Goal: Communication & Community: Answer question/provide support

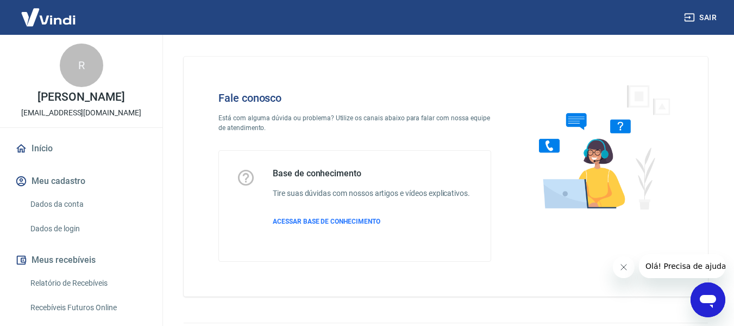
click at [190, 144] on div "Fale conosco Está com alguma dúvida ou problema? Utilize os canais abaixo para …" at bounding box center [446, 177] width 525 height 240
drag, startPoint x: 700, startPoint y: 297, endPoint x: 1391, endPoint y: 580, distance: 746.5
click at [700, 297] on icon "Abrir janela de mensagens" at bounding box center [709, 300] width 20 height 20
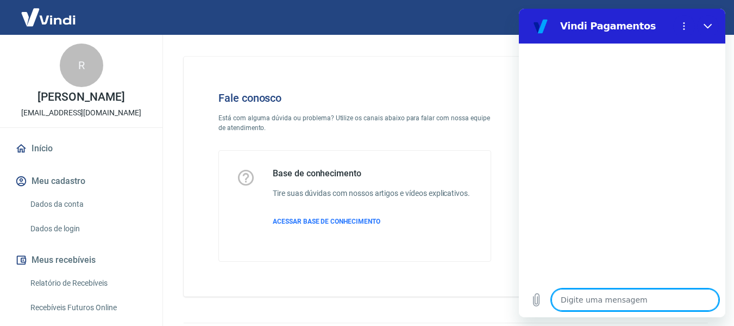
click at [597, 292] on textarea at bounding box center [635, 300] width 167 height 22
type textarea "o"
type textarea "x"
type textarea "ol"
type textarea "x"
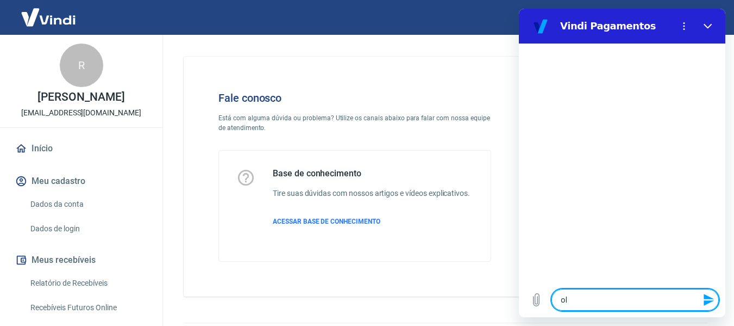
type textarea "olá"
type textarea "x"
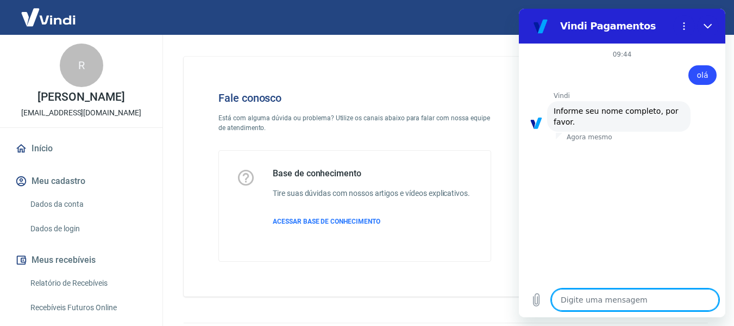
type textarea "R"
type textarea "x"
type textarea "Ro"
type textarea "x"
type textarea "[PERSON_NAME]"
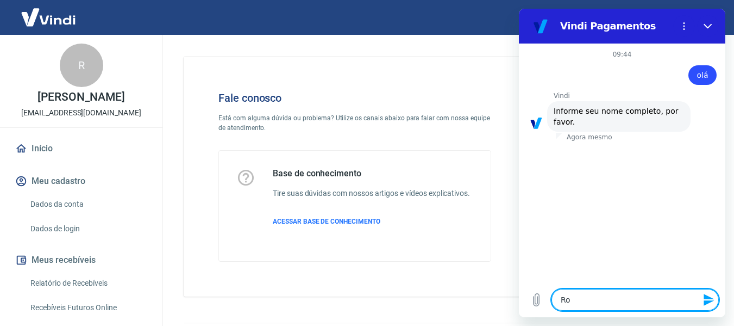
type textarea "x"
type textarea "Robe"
type textarea "x"
type textarea "Rober"
type textarea "x"
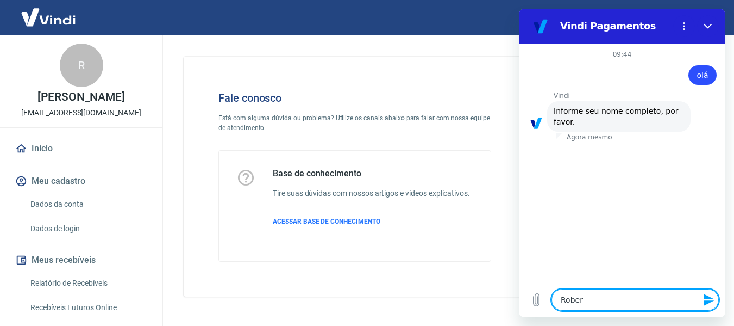
type textarea "[PERSON_NAME]"
type textarea "x"
type textarea "[PERSON_NAME]"
type textarea "x"
type textarea "[PERSON_NAME]"
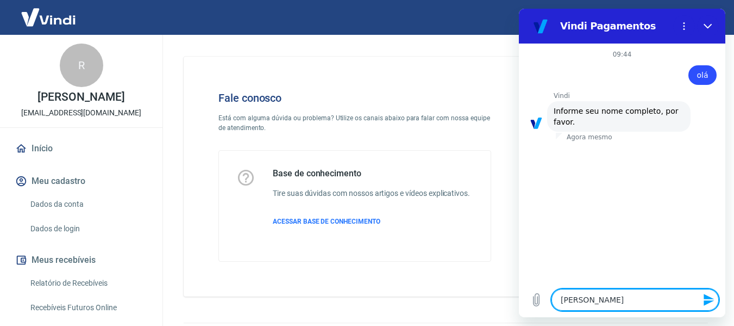
type textarea "x"
type textarea "[PERSON_NAME]"
type textarea "x"
type textarea "[PERSON_NAME]"
type textarea "x"
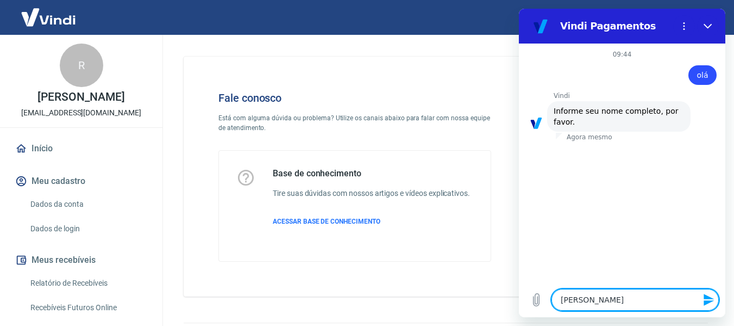
type textarea "[PERSON_NAME]"
type textarea "x"
type textarea "[PERSON_NAME] da S"
type textarea "x"
type textarea "[PERSON_NAME]"
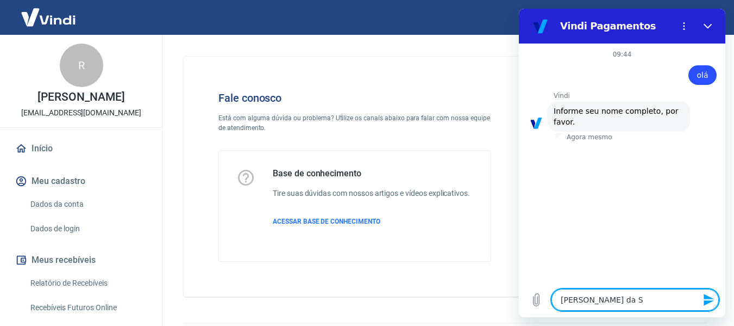
type textarea "x"
type textarea "[PERSON_NAME]"
type textarea "x"
type textarea "[PERSON_NAME]"
type textarea "x"
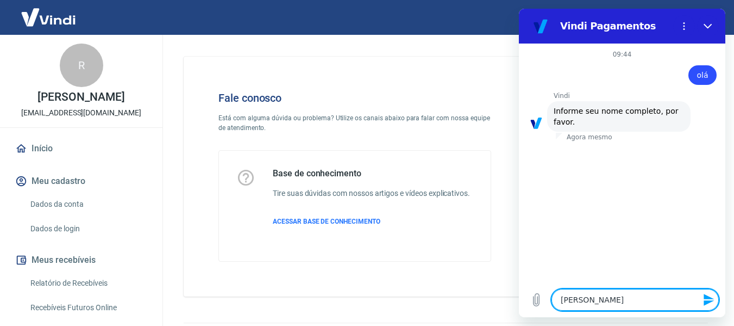
type textarea "[PERSON_NAME]"
type textarea "x"
type textarea "[PERSON_NAME]"
type textarea "x"
type textarea "[PERSON_NAME] s"
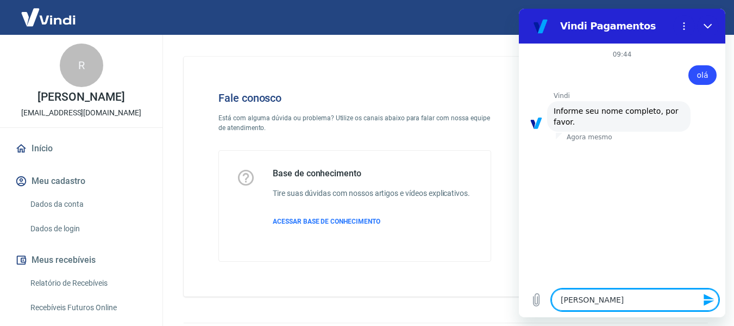
type textarea "x"
type textarea "[PERSON_NAME]"
type textarea "x"
type textarea "[PERSON_NAME]"
type textarea "x"
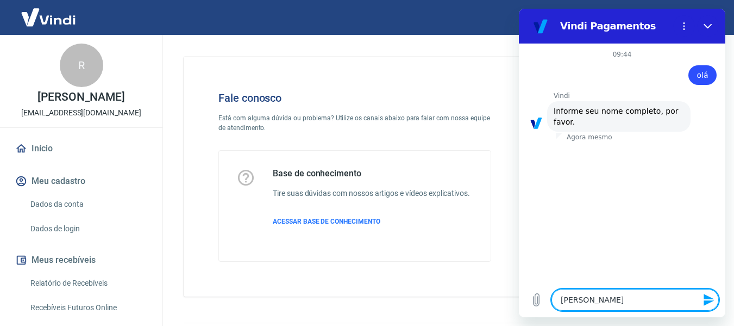
type textarea "[PERSON_NAME]"
type textarea "x"
type textarea "[PERSON_NAME]"
type textarea "x"
type textarea "[PERSON_NAME]"
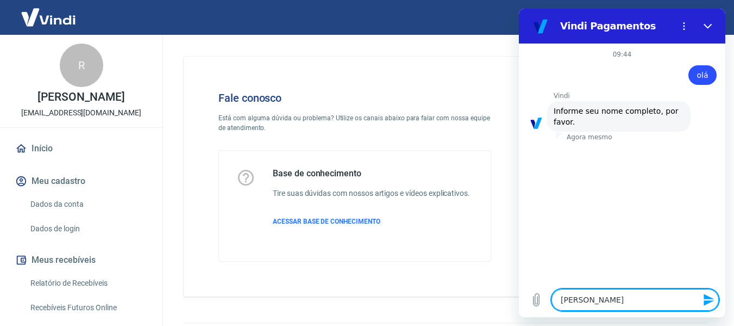
type textarea "x"
type textarea "[PERSON_NAME]"
type textarea "x"
type textarea "[PERSON_NAME]"
type textarea "x"
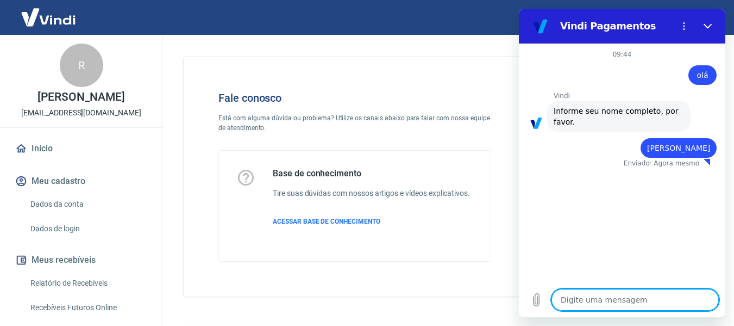
type textarea "x"
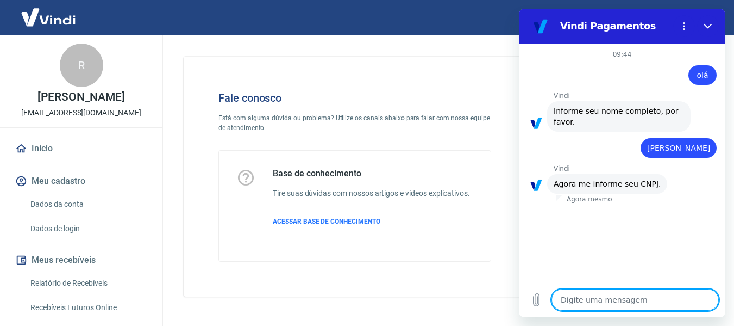
paste textarea "26.355.300/0001-87"
type textarea "26.355.300/0001-87"
type textarea "x"
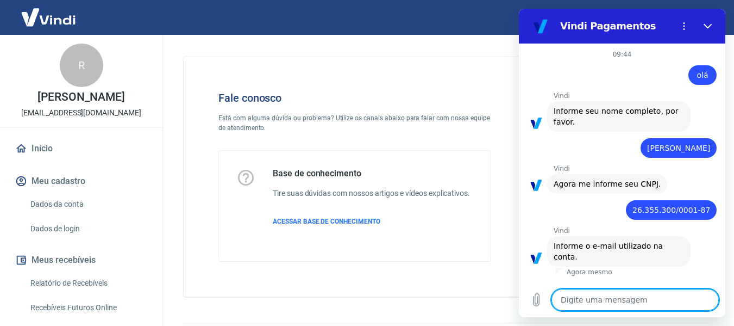
type textarea "b"
type textarea "x"
type textarea "be"
type textarea "x"
type textarea "bet"
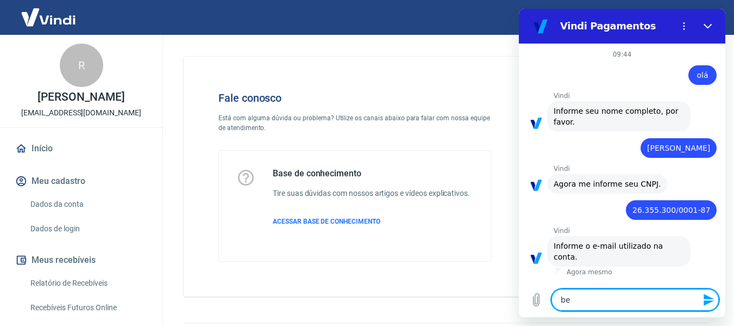
type textarea "x"
type textarea "beta"
type textarea "x"
type textarea "beta."
type textarea "x"
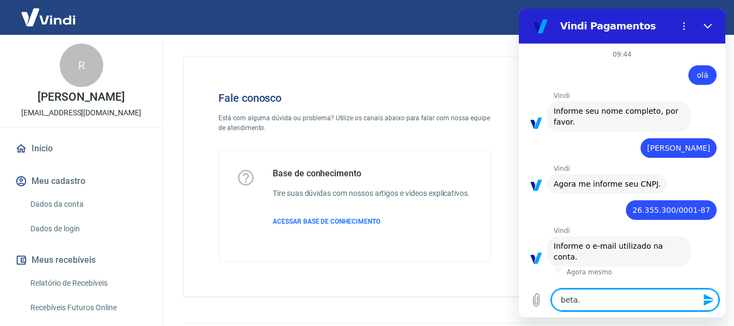
type textarea "beta.s"
type textarea "x"
type textarea "[DOMAIN_NAME]"
type textarea "x"
type textarea "beta.ssi"
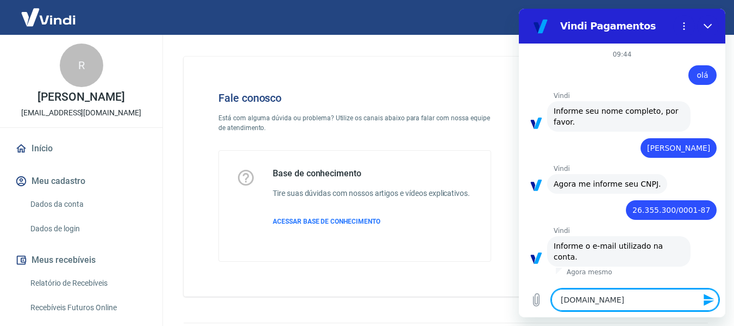
type textarea "x"
type textarea "beta.ssil"
type textarea "x"
type textarea "beta.ssilv"
type textarea "x"
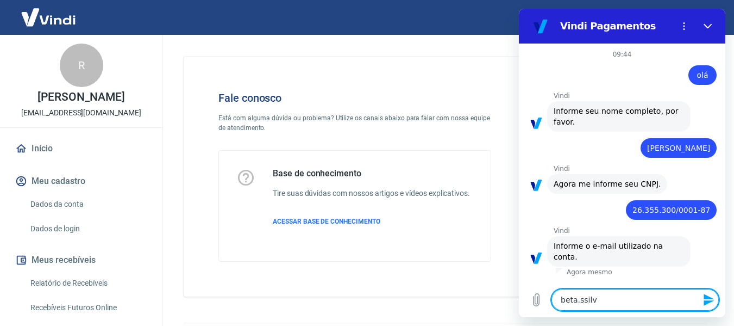
type textarea "beta.ssilva"
type textarea "x"
type textarea "beta.ssilva1"
type textarea "x"
type textarea "beta.ssilva13"
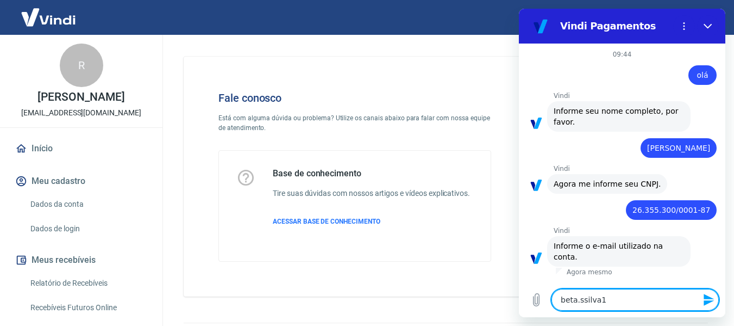
type textarea "x"
type textarea "beta.ssilva131"
type textarea "x"
type textarea "beta.ssilva1312"
type textarea "x"
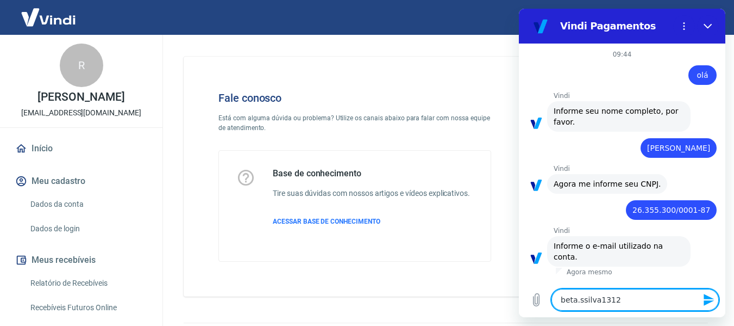
type textarea "beta.ssilva1312@"
type textarea "x"
type textarea "beta.ssilva1312@g"
type textarea "x"
type textarea "beta.ssilva1312@gm"
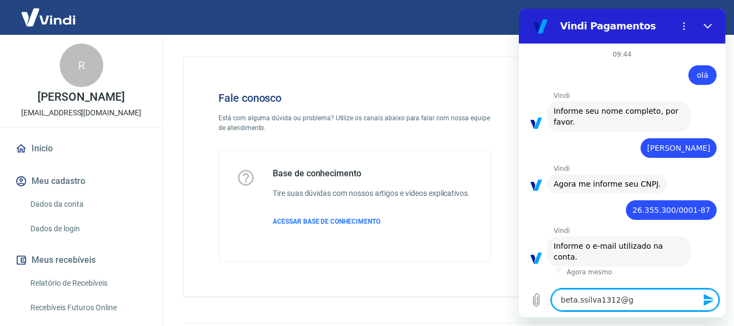
type textarea "x"
type textarea "beta.ssilva1312@gma"
type textarea "x"
type textarea "beta.ssilva1312@gmai"
type textarea "x"
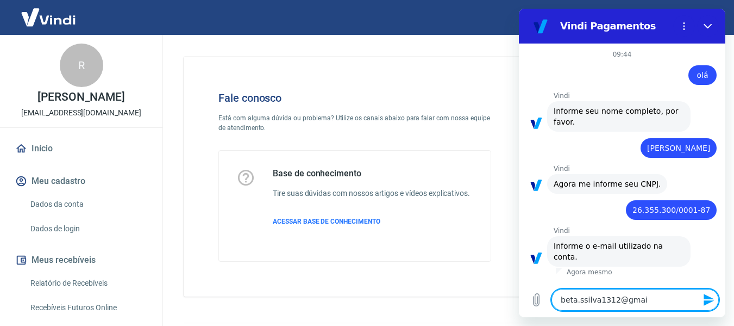
type textarea "[EMAIL_ADDRESS]"
type textarea "x"
type textarea "[EMAIL_ADDRESS]."
type textarea "x"
type textarea "beta.ssilva1312@gmail.c"
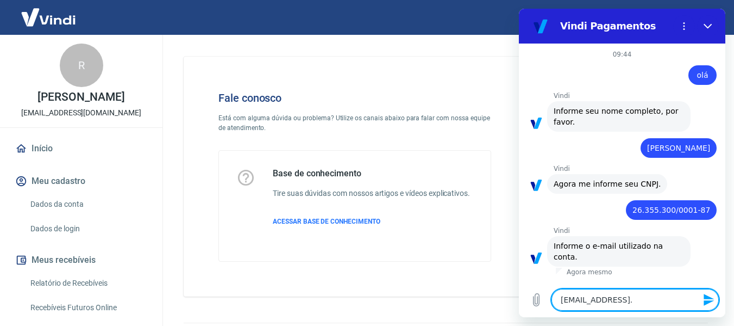
type textarea "x"
type textarea "[EMAIL_ADDRESS][DOMAIN_NAME]"
type textarea "x"
type textarea "[EMAIL_ADDRESS][DOMAIN_NAME]"
type textarea "x"
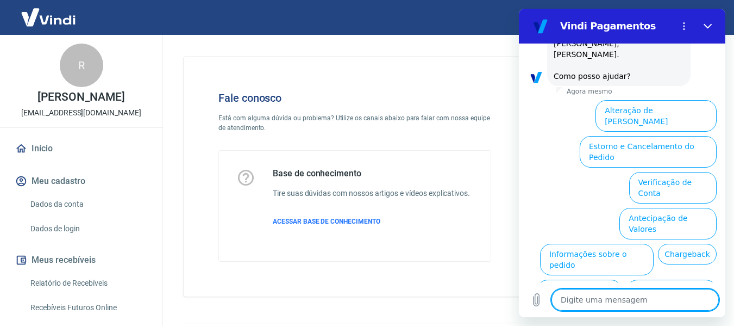
scroll to position [295, 0]
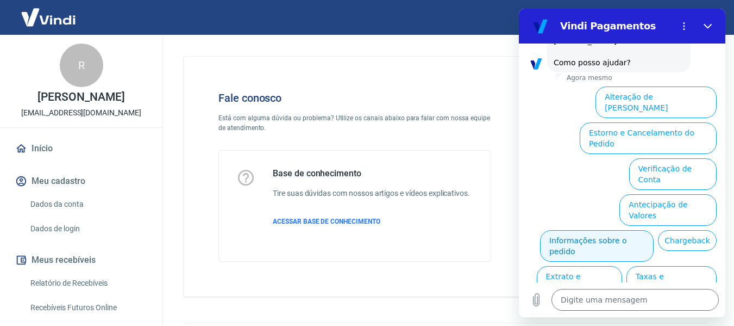
click at [654, 230] on button "Informações sobre o pedido" at bounding box center [597, 246] width 114 height 32
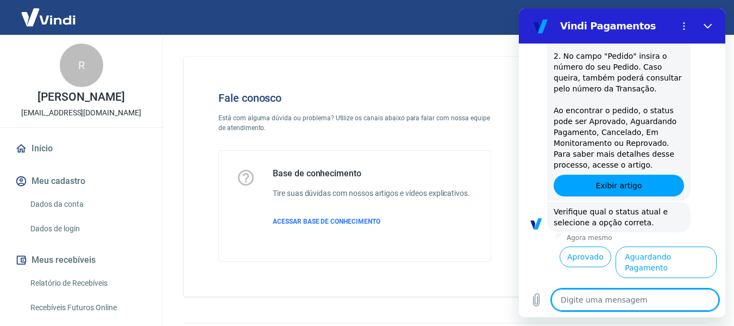
scroll to position [482, 0]
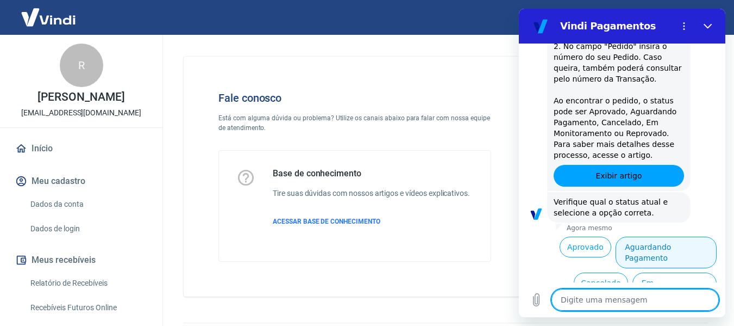
click at [672, 236] on button "Aguardando Pagamento" at bounding box center [666, 252] width 101 height 32
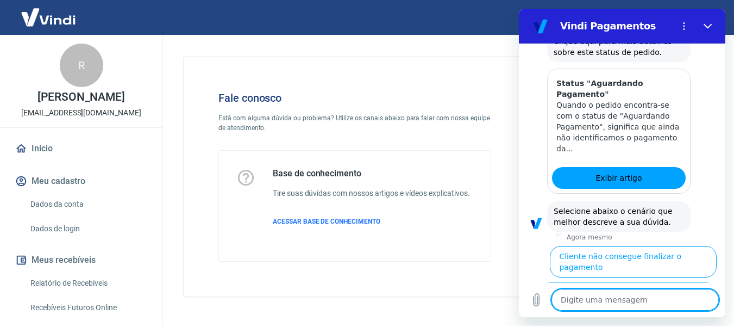
scroll to position [789, 0]
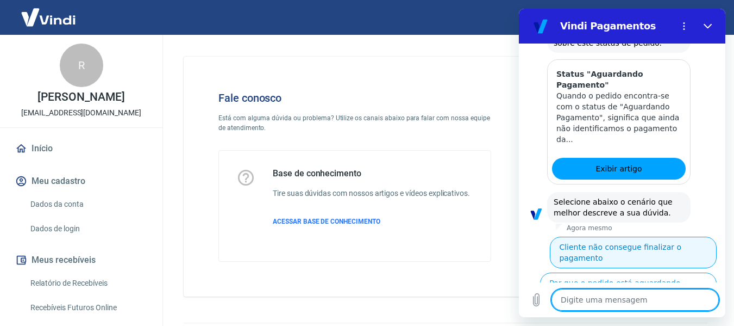
click at [668, 236] on button "Cliente não consegue finalizar o pagamento" at bounding box center [633, 252] width 167 height 32
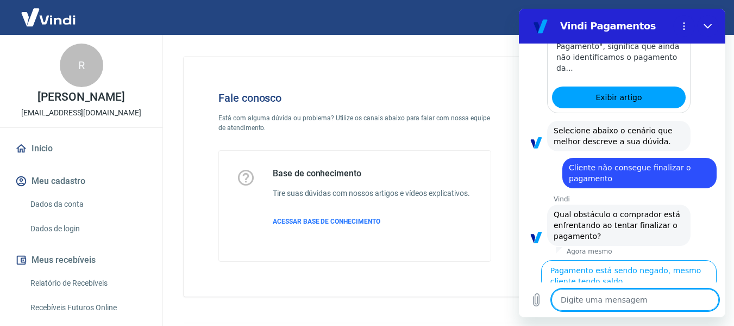
scroll to position [870, 0]
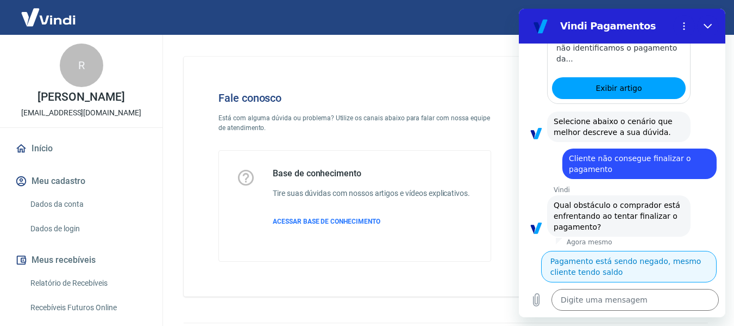
click at [666, 251] on button "Pagamento está sendo negado, mesmo cliente tendo saldo" at bounding box center [629, 267] width 176 height 32
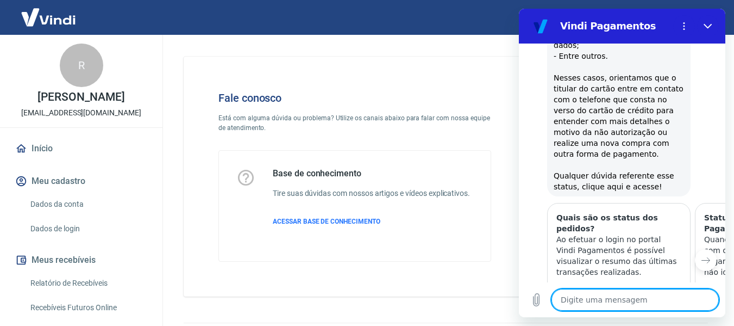
scroll to position [1261, 0]
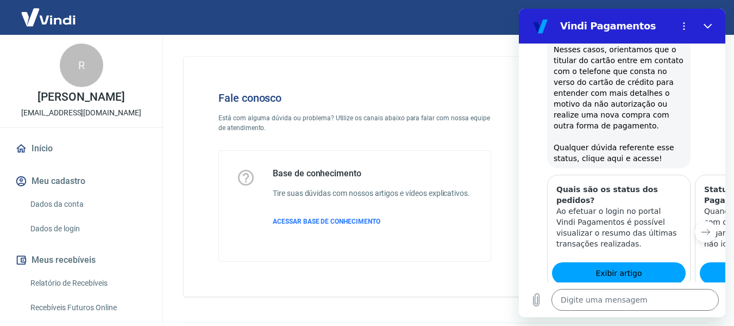
click at [703, 221] on button "Próximo item" at bounding box center [706, 232] width 22 height 22
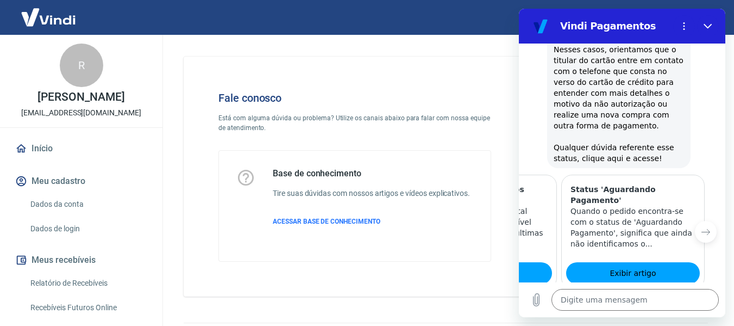
scroll to position [0, 134]
drag, startPoint x: 702, startPoint y: 267, endPoint x: 560, endPoint y: 303, distance: 146.5
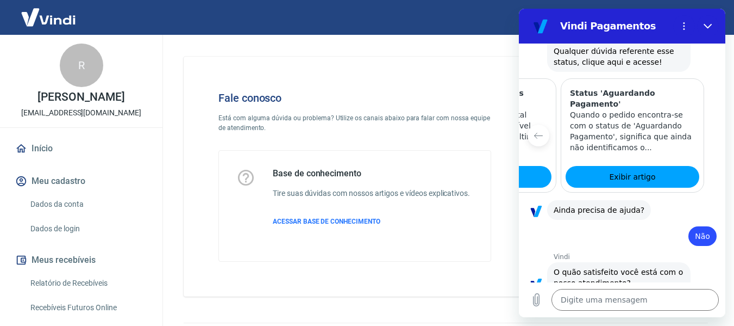
scroll to position [1359, 0]
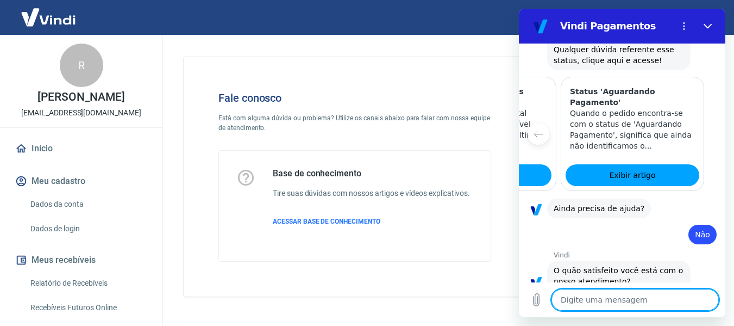
click at [625, 305] on button "Muito Insatisfeito" at bounding box center [619, 321] width 78 height 32
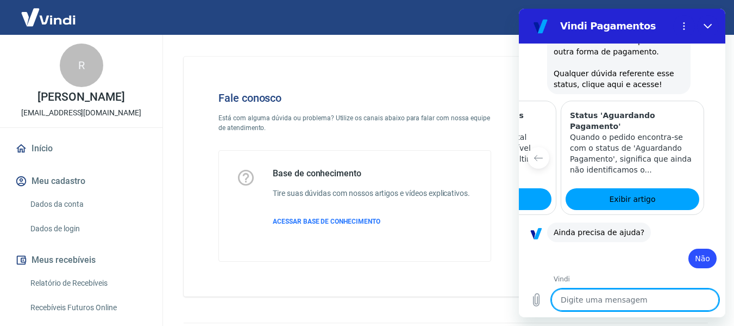
type textarea "x"
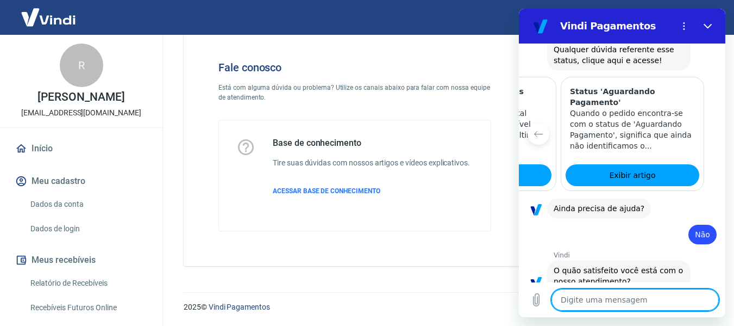
scroll to position [1371, 0]
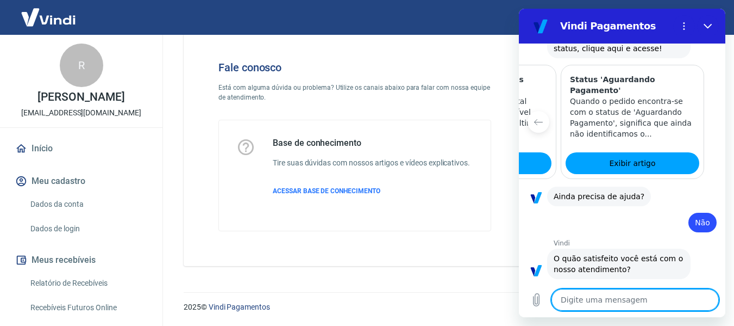
click at [623, 303] on textarea at bounding box center [635, 300] width 167 height 22
type textarea "P"
type textarea "x"
type textarea "Pr"
type textarea "x"
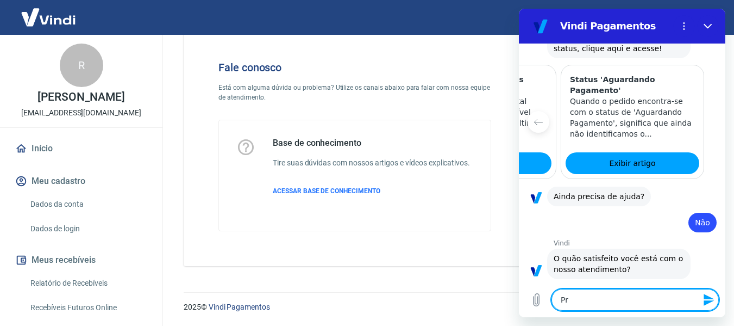
type textarea "Pre"
type textarea "x"
type textarea "Prec"
type textarea "x"
type textarea "Preci"
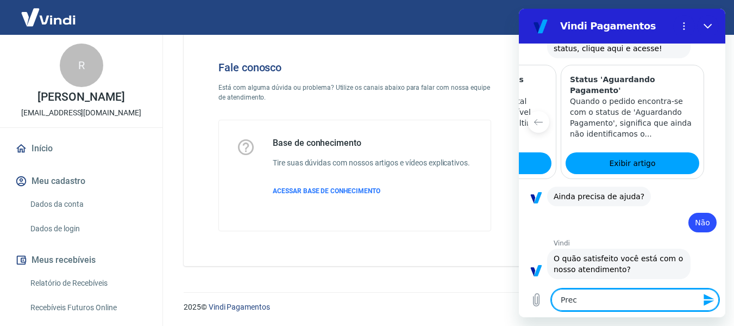
type textarea "x"
type textarea "Precis"
type textarea "x"
type textarea "Preciso"
type textarea "x"
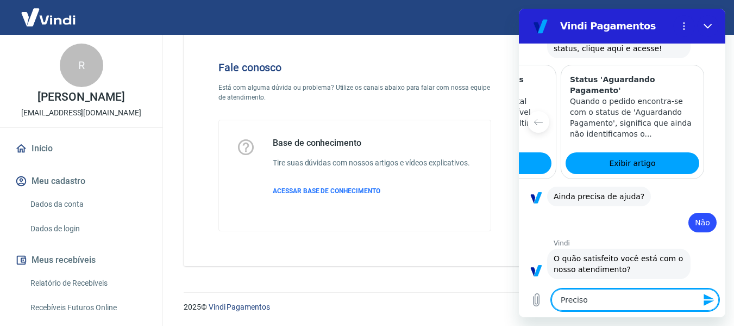
type textarea "Preciso"
type textarea "x"
type textarea "Preciso d"
type textarea "x"
type textarea "Preciso de"
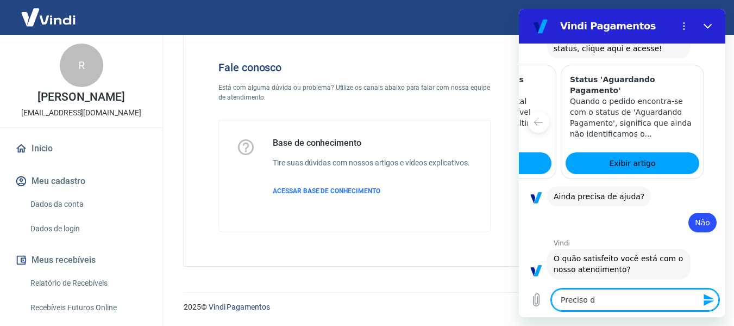
type textarea "x"
type textarea "Preciso de"
type textarea "x"
type textarea "Preciso de m"
type textarea "x"
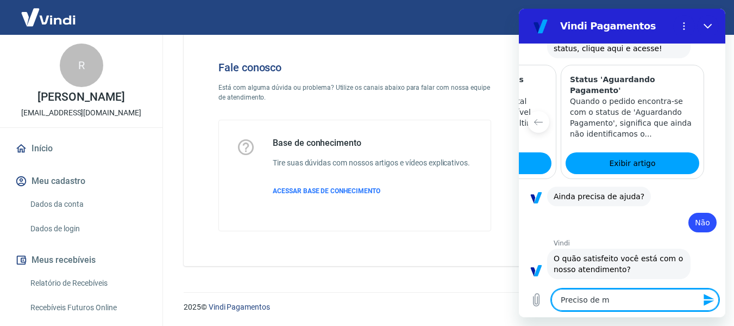
type textarea "Preciso de ma"
type textarea "x"
type textarea "Preciso de mai"
type textarea "x"
type textarea "Preciso de mais"
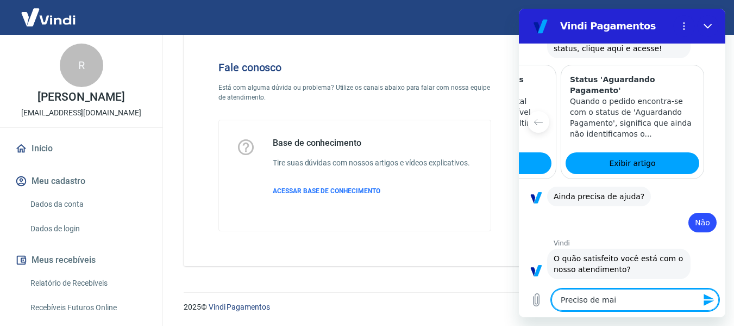
type textarea "x"
type textarea "Preciso de mais"
type textarea "x"
type textarea "Preciso de mais a"
type textarea "x"
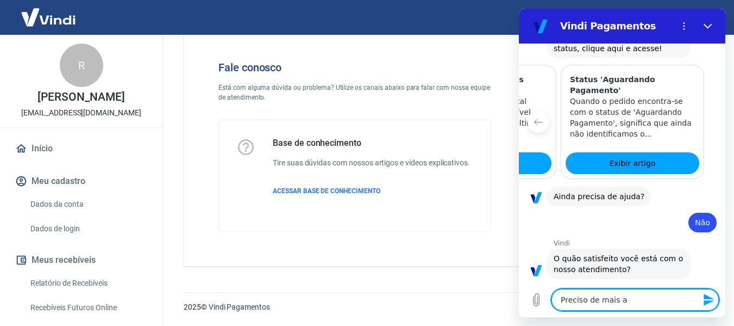
type textarea "Preciso de mais aj"
type textarea "x"
type textarea "Preciso de mais aju"
type textarea "x"
type textarea "Preciso de mais ajud"
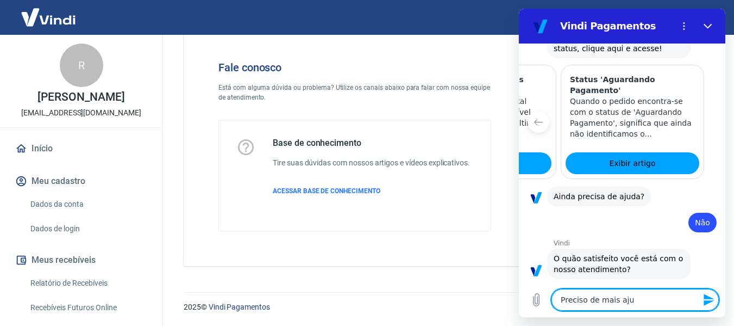
type textarea "x"
type textarea "Preciso de mais ajuda"
type textarea "x"
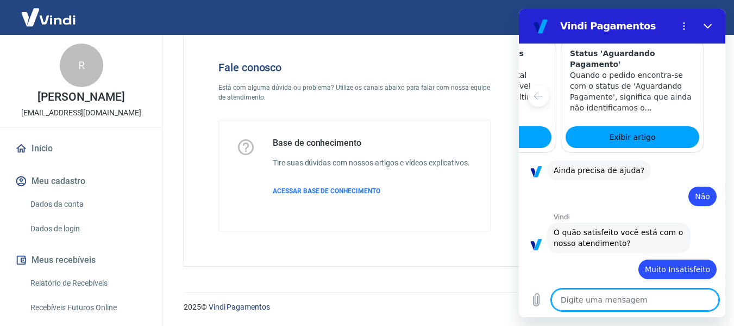
type textarea "x"
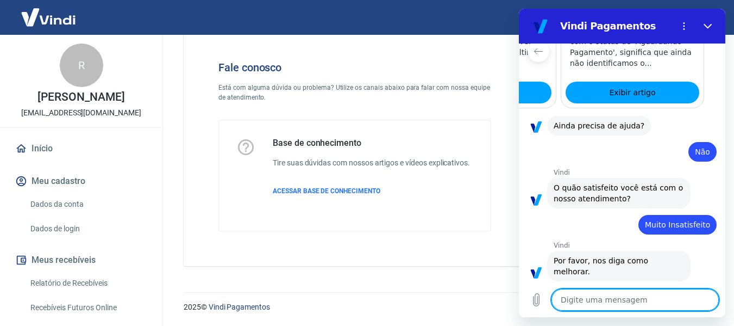
scroll to position [1444, 0]
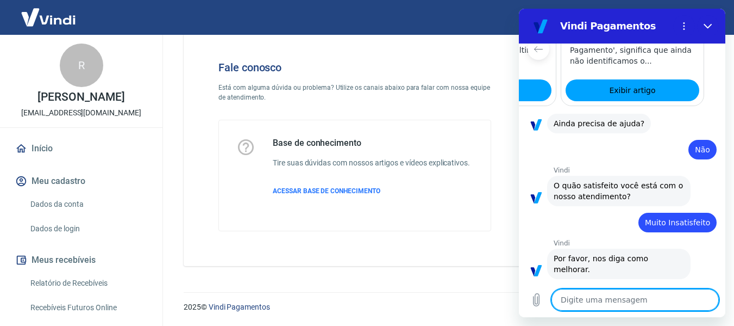
click at [587, 298] on textarea at bounding box center [635, 300] width 167 height 22
type textarea "o"
type textarea "x"
type textarea "ol"
type textarea "x"
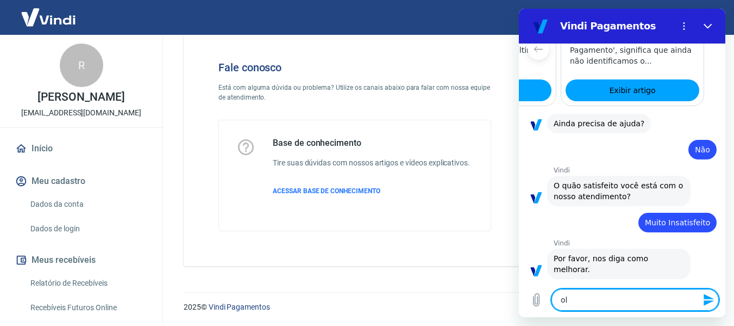
type textarea "olá"
type textarea "x"
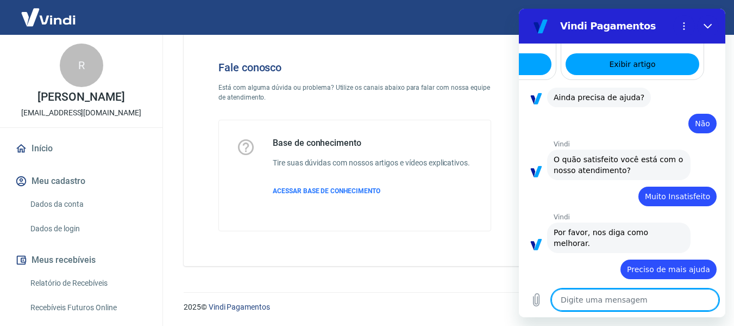
type textarea "x"
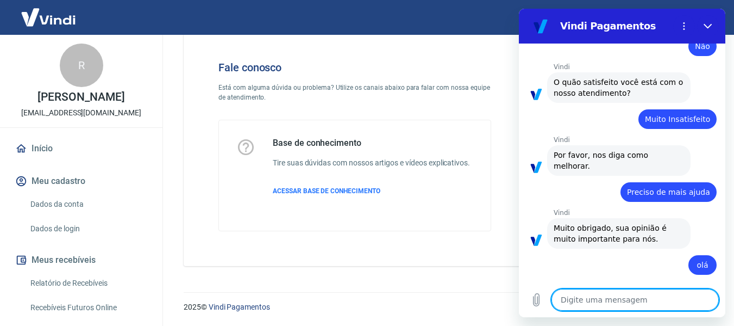
scroll to position [1549, 0]
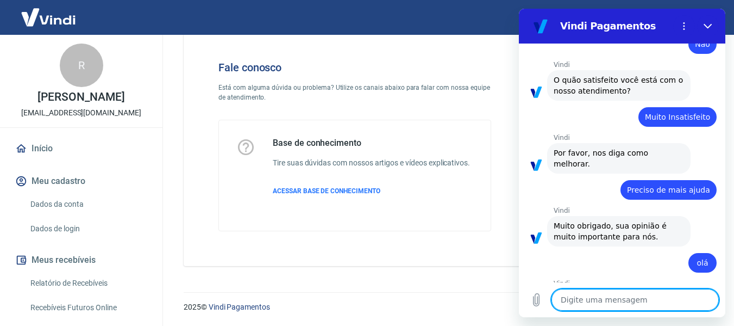
click at [658, 295] on textarea at bounding box center [635, 300] width 167 height 22
type textarea "U"
type textarea "x"
type textarea "Um"
type textarea "x"
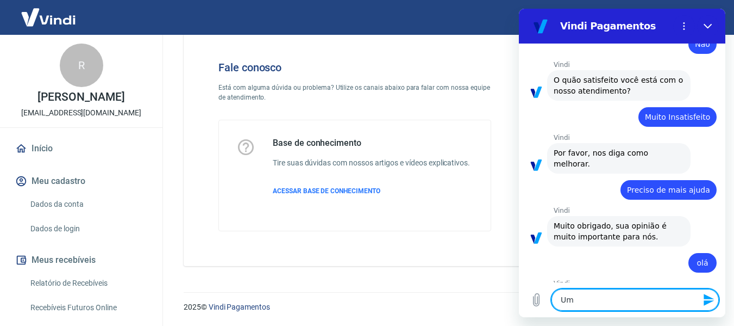
type textarea "Um"
type textarea "x"
type textarea "Um p"
type textarea "x"
type textarea "Um pe"
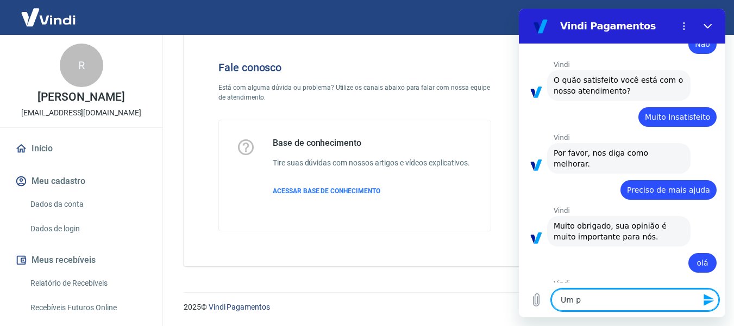
type textarea "x"
type textarea "Um ped"
type textarea "x"
type textarea "Um pedd"
type textarea "x"
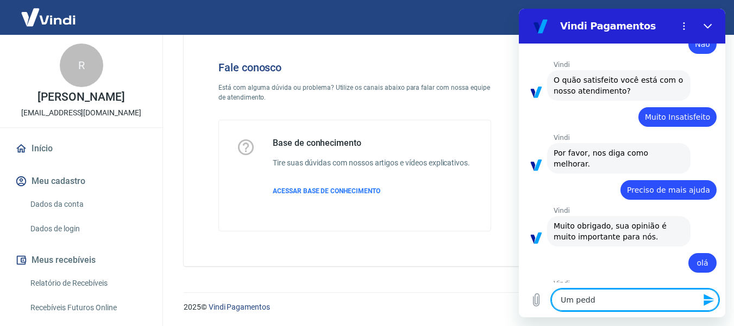
type textarea "Um ped"
type textarea "x"
type textarea "Um pedi"
type textarea "x"
type textarea "Um pedid"
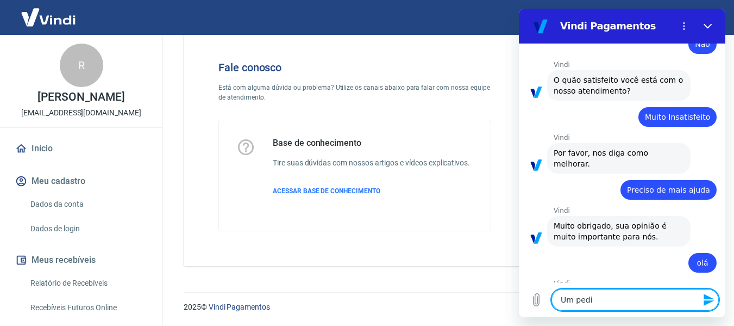
type textarea "x"
type textarea "Um pedido"
type textarea "x"
type textarea "Um pedido"
type textarea "x"
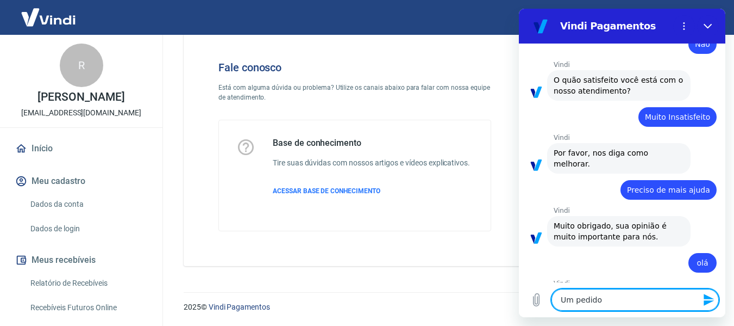
type textarea "Um pedido f"
type textarea "x"
type textarea "Um pedido fo"
type textarea "x"
type textarea "Um pedido foi"
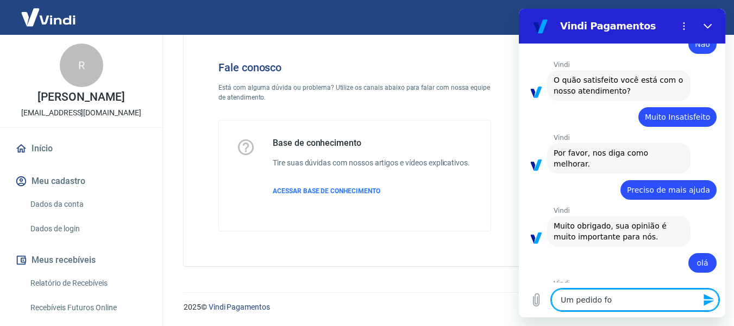
type textarea "x"
type textarea "Um pedido foi"
type textarea "x"
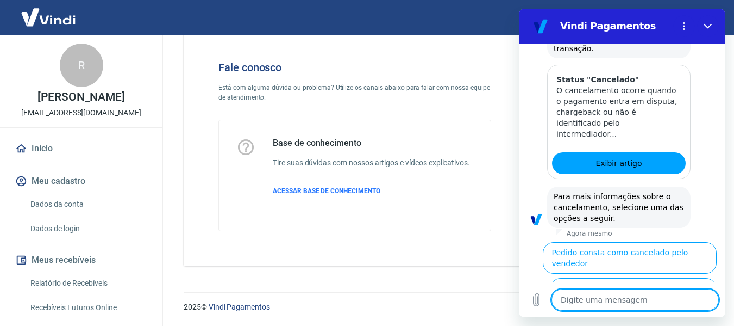
scroll to position [2398, 0]
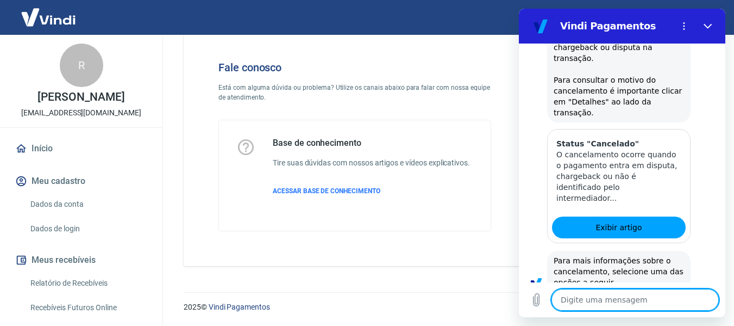
scroll to position [2410, 0]
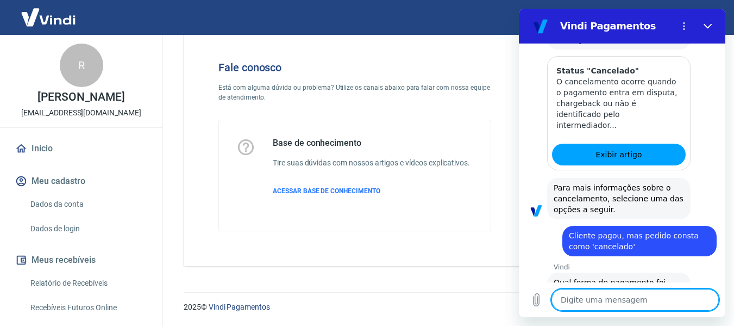
scroll to position [2433, 0]
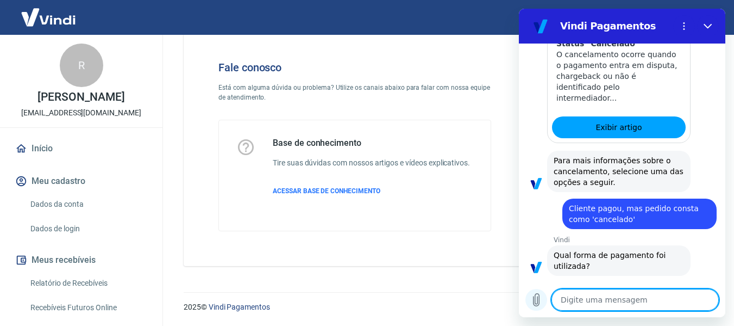
click at [535, 301] on icon "Carregar arquivo" at bounding box center [537, 300] width 6 height 13
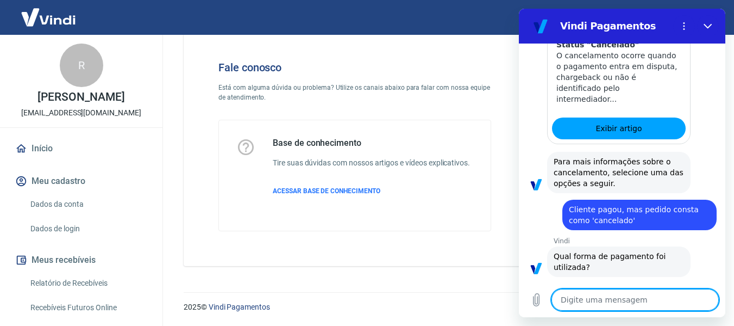
scroll to position [2434, 0]
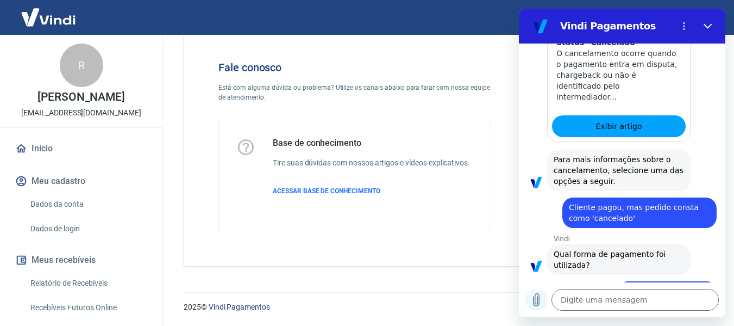
click at [534, 305] on icon "Carregar arquivo" at bounding box center [536, 299] width 13 height 13
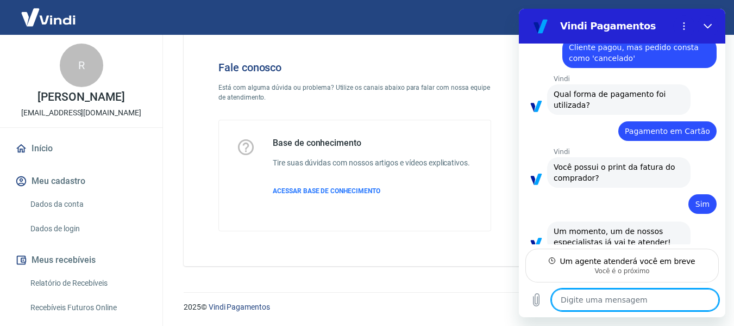
scroll to position [2596, 0]
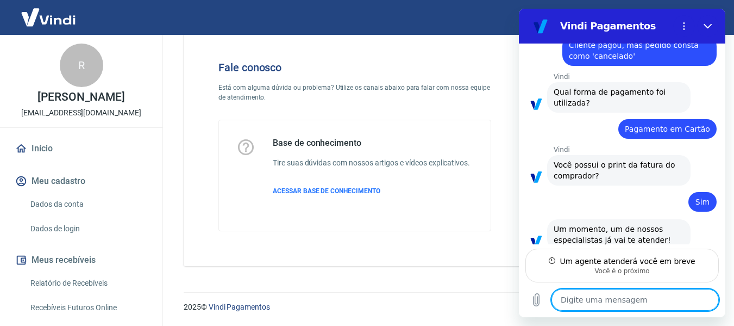
click at [650, 300] on textarea at bounding box center [635, 300] width 167 height 22
click at [640, 296] on textarea at bounding box center [635, 300] width 167 height 22
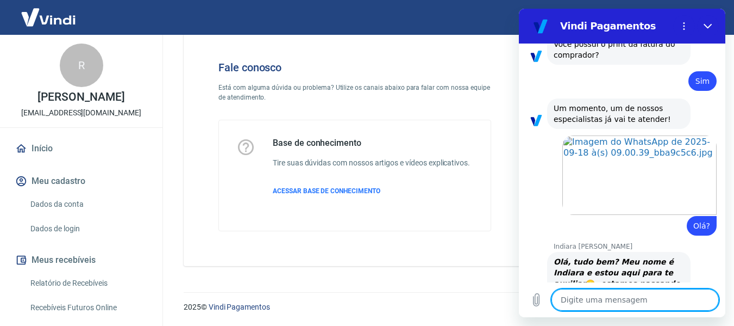
scroll to position [2771, 0]
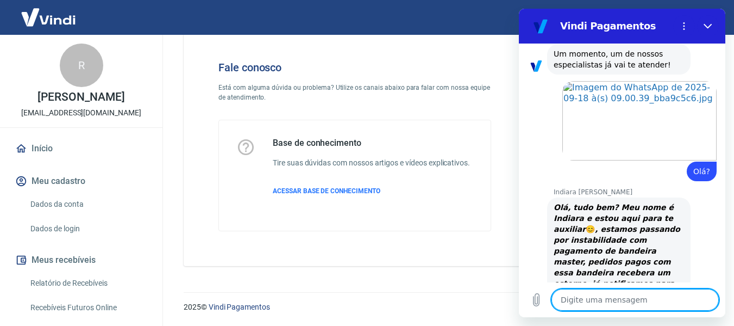
click at [636, 292] on textarea at bounding box center [635, 300] width 167 height 22
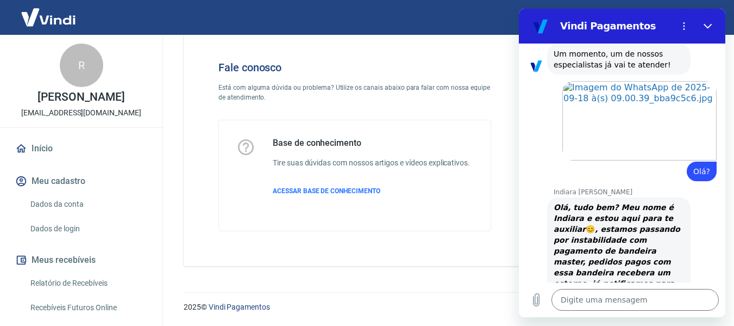
click at [621, 288] on div "Digite uma mensagem x" at bounding box center [622, 299] width 207 height 35
click at [660, 303] on textarea at bounding box center [635, 300] width 167 height 22
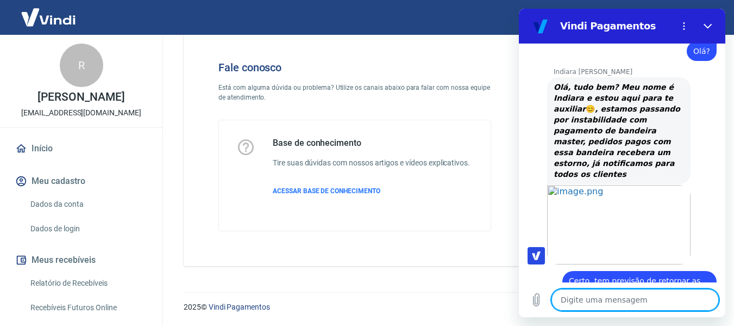
scroll to position [2931, 0]
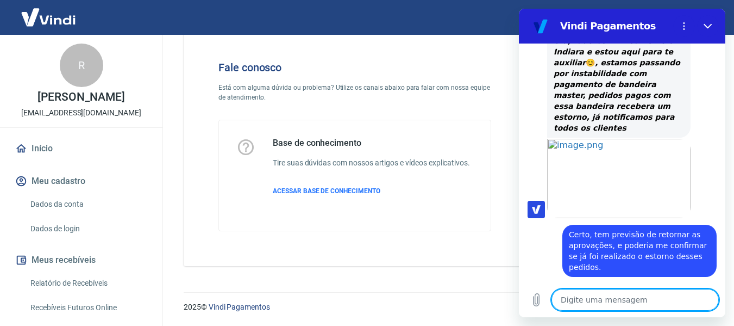
click at [621, 291] on textarea at bounding box center [635, 300] width 167 height 22
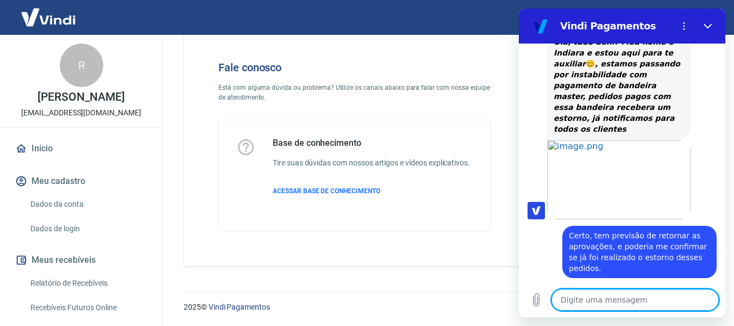
click at [626, 294] on textarea at bounding box center [635, 300] width 167 height 22
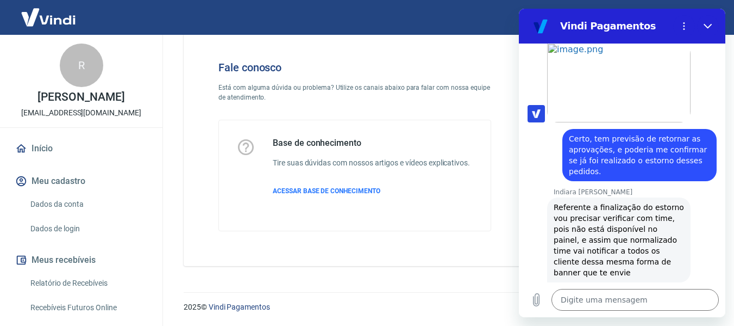
scroll to position [3036, 0]
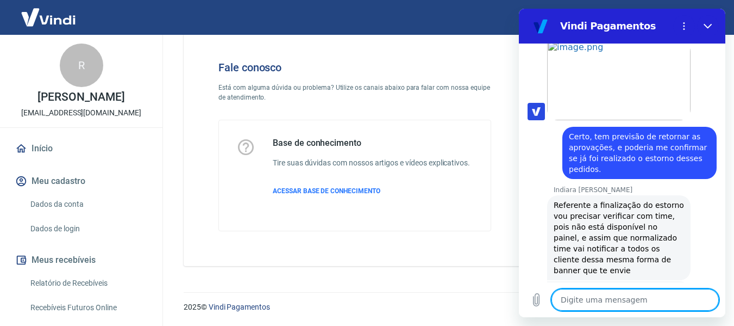
click at [607, 292] on textarea at bounding box center [635, 300] width 167 height 22
click at [616, 297] on textarea at bounding box center [635, 300] width 167 height 22
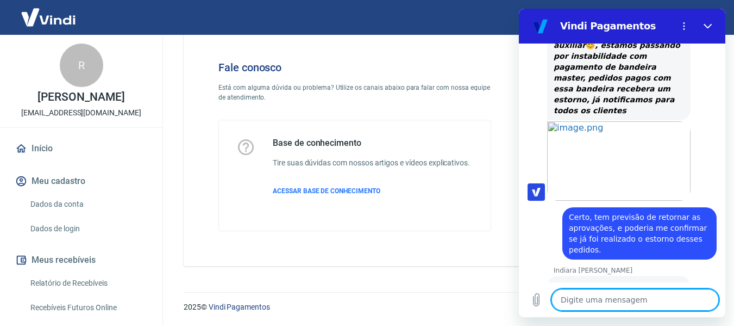
scroll to position [3062, 0]
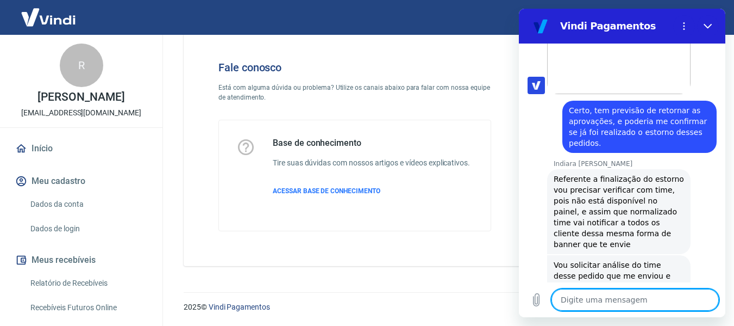
click at [0, 295] on div at bounding box center [0, 295] width 0 height 0
